Goal: Task Accomplishment & Management: Manage account settings

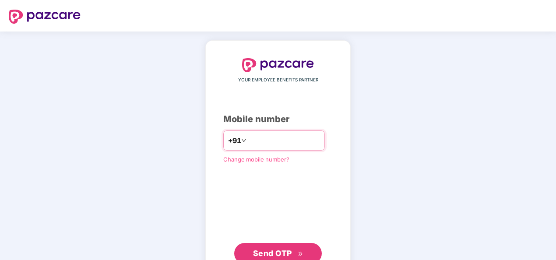
click at [256, 139] on input "number" at bounding box center [284, 141] width 72 height 14
type input "*"
click at [274, 138] on input "number" at bounding box center [284, 141] width 72 height 14
type input "**********"
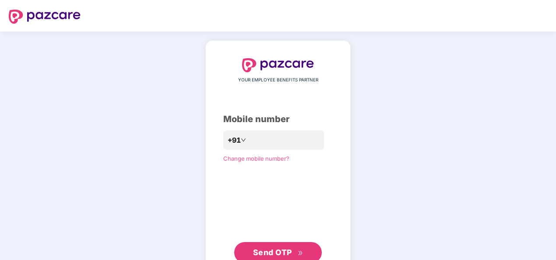
click at [270, 250] on span "Send OTP" at bounding box center [272, 252] width 39 height 9
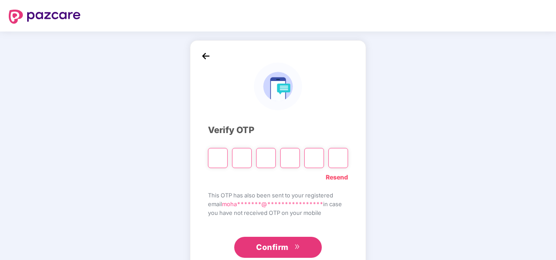
type input "*"
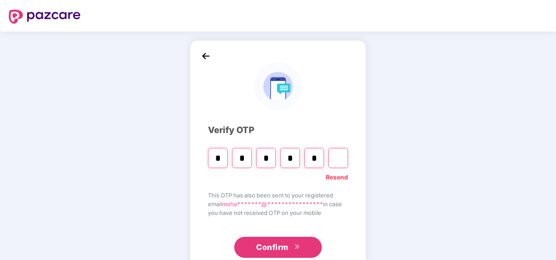
type input "*"
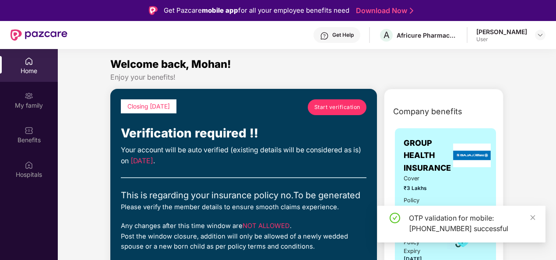
click at [337, 109] on span "Start verification" at bounding box center [337, 107] width 46 height 8
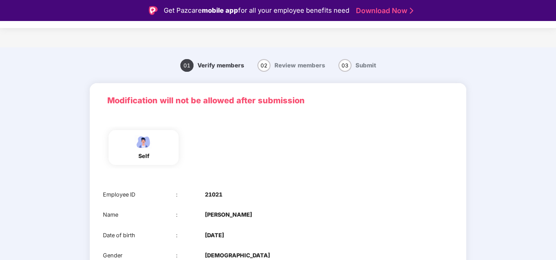
click at [339, 158] on div "self" at bounding box center [277, 148] width 357 height 42
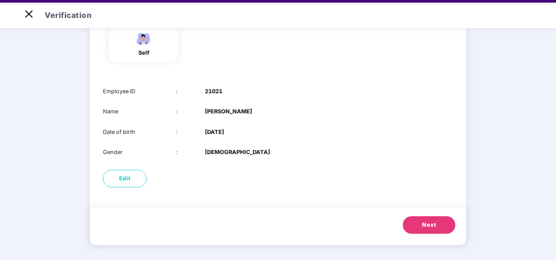
scroll to position [21, 0]
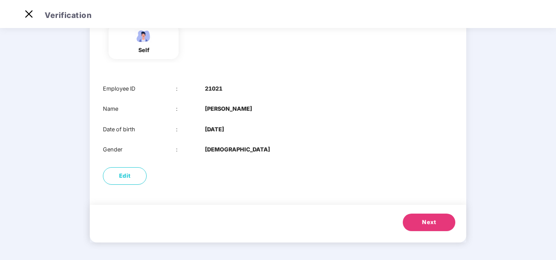
click at [433, 222] on span "Next" at bounding box center [429, 222] width 14 height 9
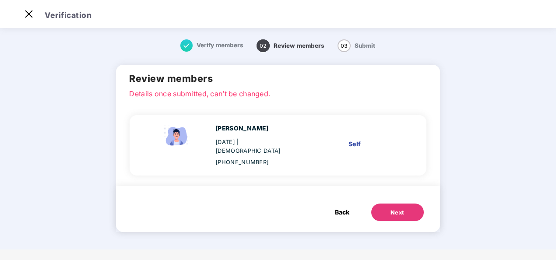
click at [398, 208] on div "Next" at bounding box center [398, 212] width 14 height 9
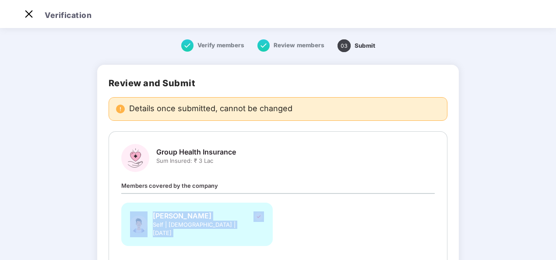
scroll to position [28, 0]
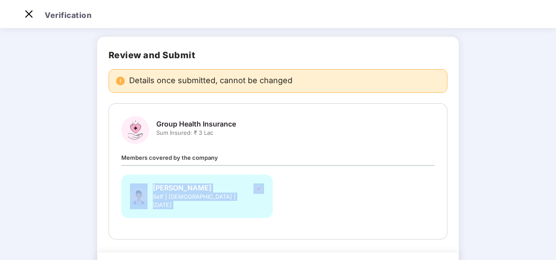
drag, startPoint x: 554, startPoint y: 191, endPoint x: 557, endPoint y: 261, distance: 70.5
click at [556, 239] on html "Get Pazcare mobile app for all your employee benefits need Download Now Verific…" at bounding box center [278, 109] width 556 height 260
drag, startPoint x: 557, startPoint y: 261, endPoint x: 551, endPoint y: 167, distance: 94.3
click at [551, 167] on main "Verify members Review members 03 Submit Review and Submit Details once submitte…" at bounding box center [278, 153] width 556 height 311
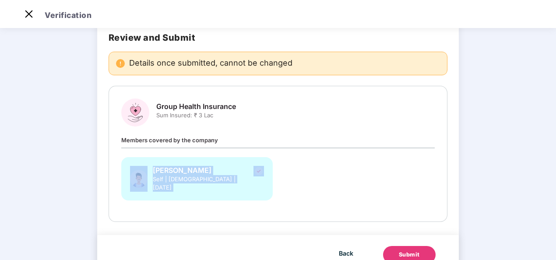
scroll to position [68, 0]
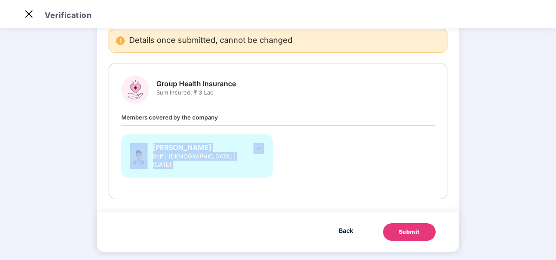
click at [408, 228] on div "Submit" at bounding box center [409, 232] width 21 height 9
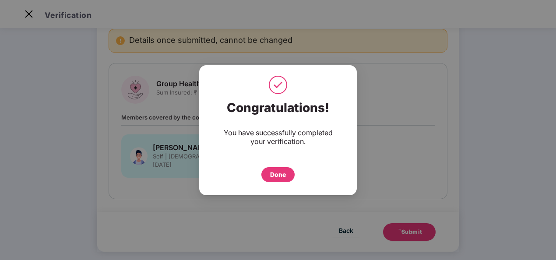
click at [280, 176] on div "Done" at bounding box center [278, 175] width 16 height 10
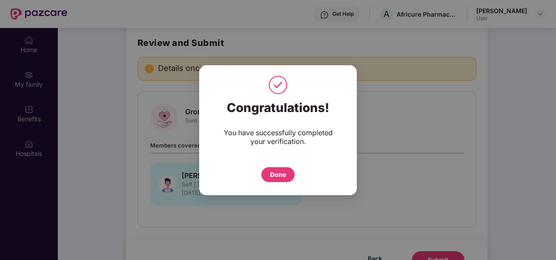
scroll to position [49, 0]
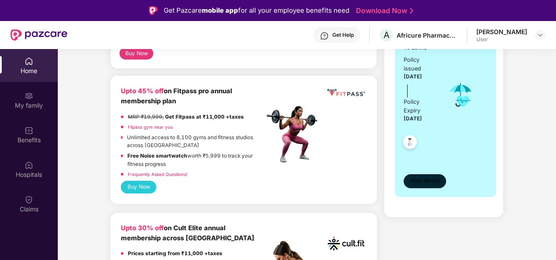
click at [421, 177] on span "View details" at bounding box center [425, 181] width 30 height 8
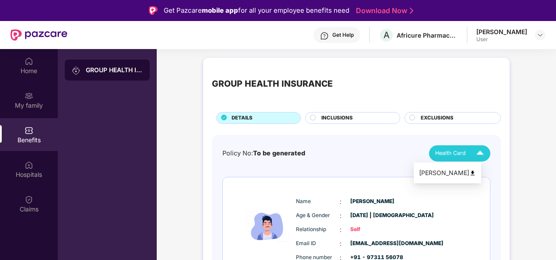
click at [445, 148] on div "Health Card" at bounding box center [461, 153] width 53 height 15
click at [446, 172] on div "[PERSON_NAME]" at bounding box center [447, 173] width 57 height 10
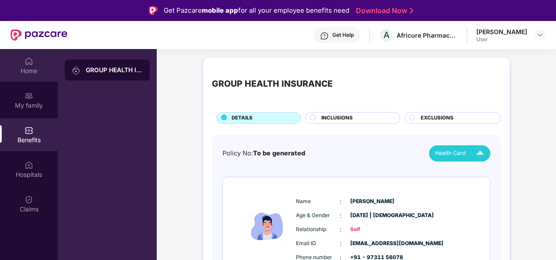
click at [25, 71] on div "Home" at bounding box center [29, 71] width 58 height 9
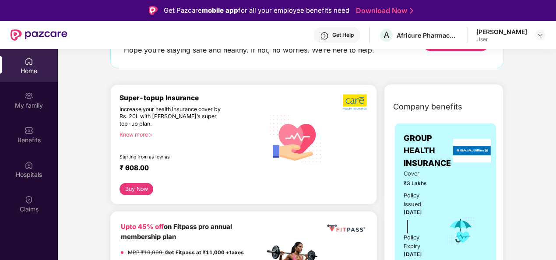
scroll to position [75, 0]
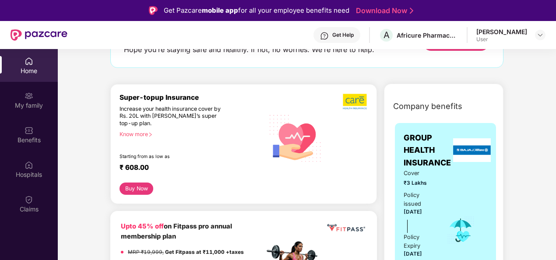
click at [138, 134] on div "Know more" at bounding box center [190, 134] width 140 height 6
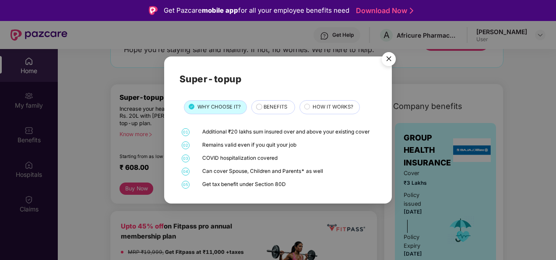
click at [278, 105] on span "BENEFITS" at bounding box center [276, 107] width 24 height 8
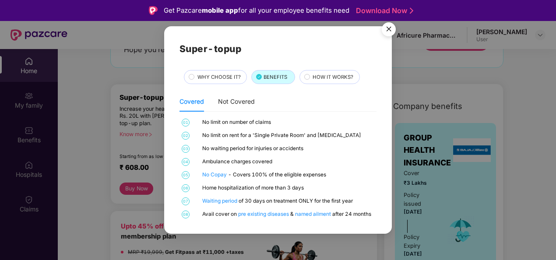
click at [322, 77] on span "HOW IT WORKS?" at bounding box center [333, 78] width 41 height 8
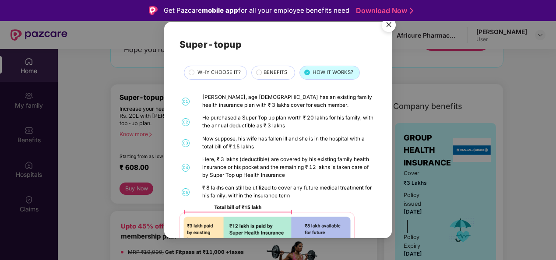
scroll to position [35, 0]
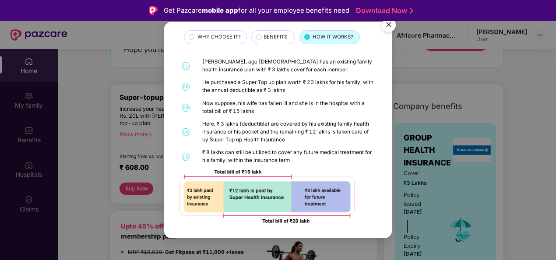
click at [386, 23] on img "Close" at bounding box center [389, 26] width 25 height 25
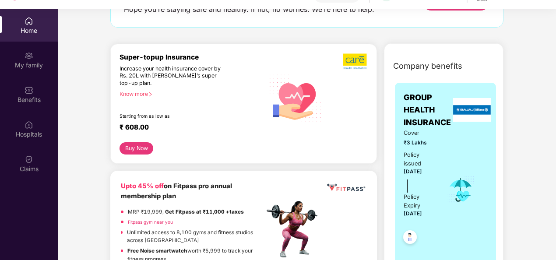
scroll to position [49, 0]
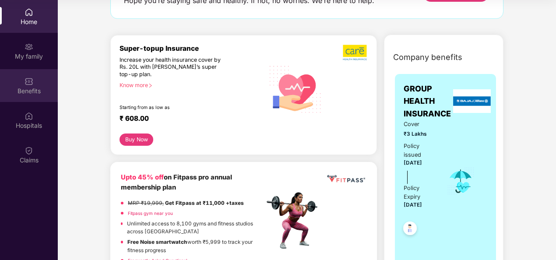
click at [25, 80] on img at bounding box center [29, 81] width 9 height 9
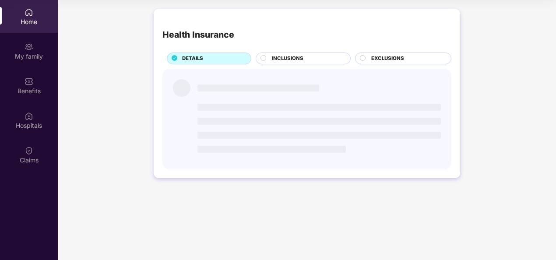
scroll to position [0, 0]
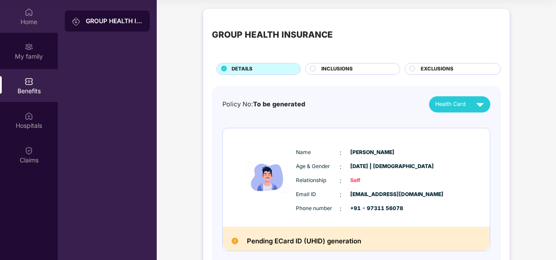
click at [27, 20] on div "Home" at bounding box center [29, 22] width 58 height 9
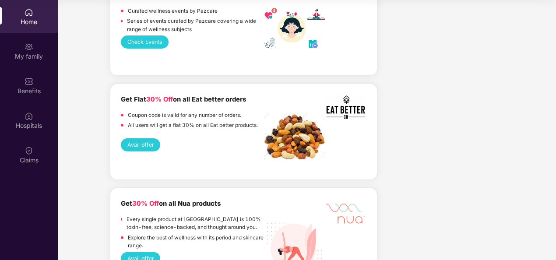
scroll to position [2109, 0]
